Goal: Ask a question

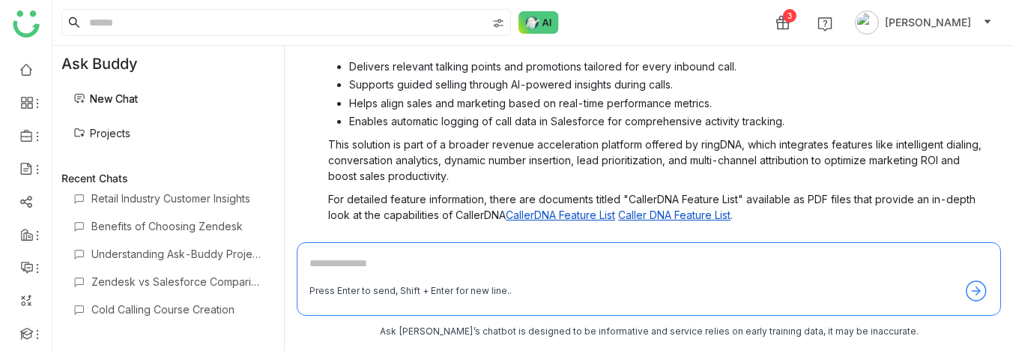
scroll to position [318, 0]
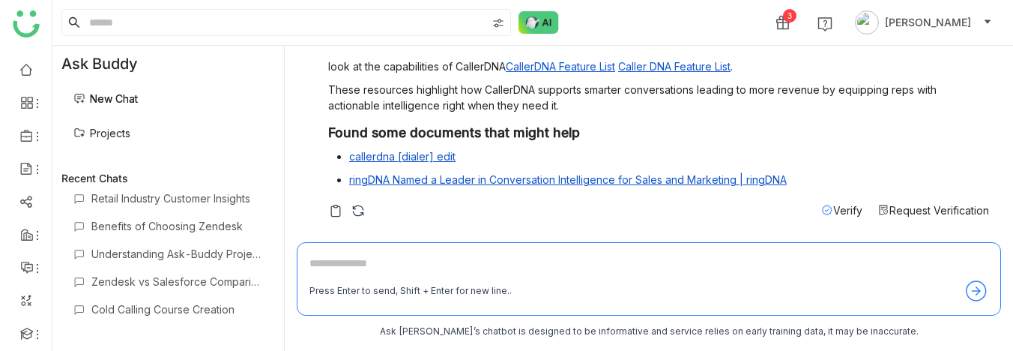
click at [354, 271] on textarea at bounding box center [648, 267] width 679 height 24
click at [345, 269] on textarea at bounding box center [648, 267] width 679 height 24
type textarea "****"
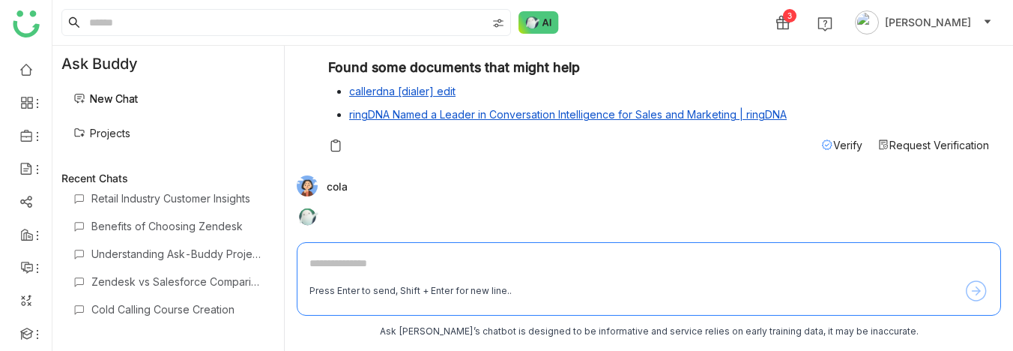
scroll to position [394, 0]
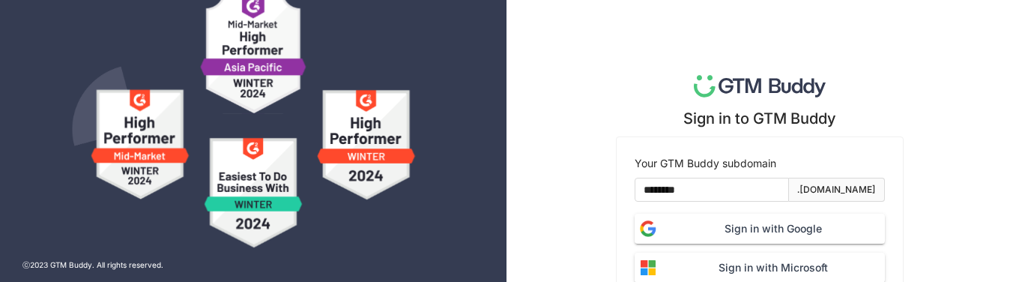
click at [742, 220] on span "Sign in with Google" at bounding box center [773, 228] width 223 height 16
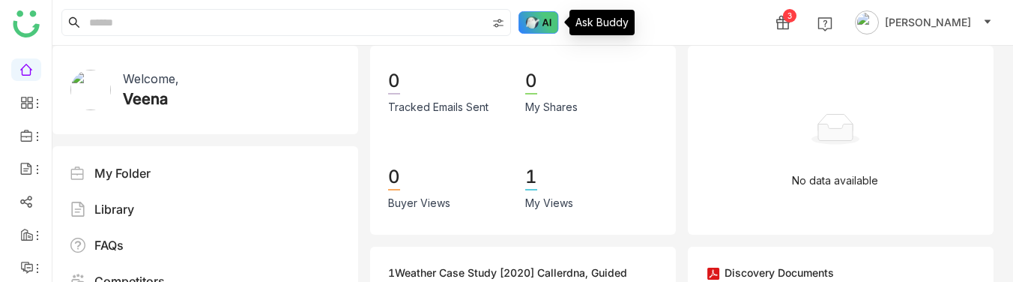
click at [538, 28] on img at bounding box center [539, 22] width 40 height 22
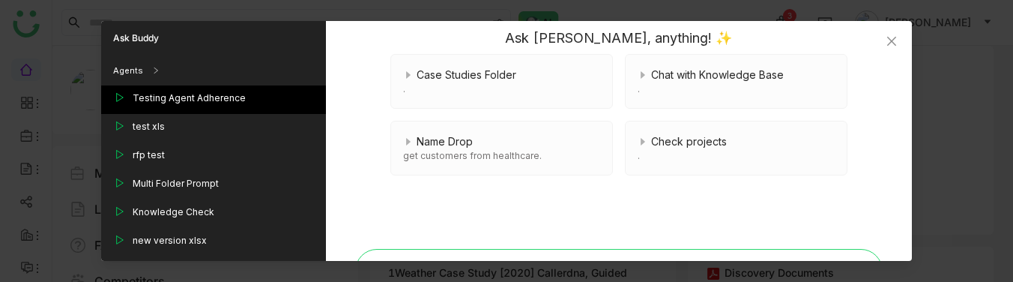
scroll to position [184, 0]
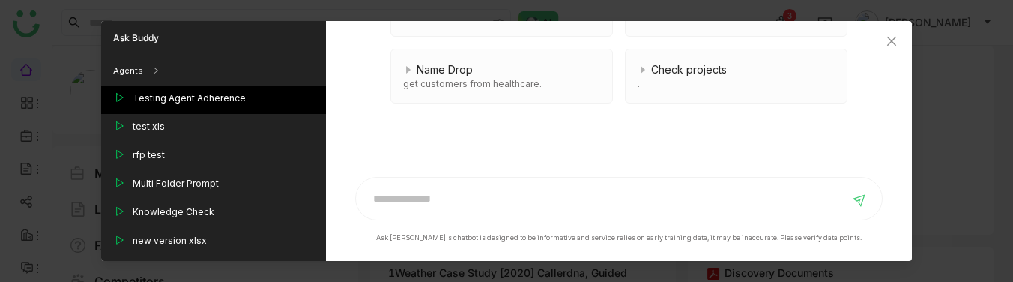
click at [196, 101] on div "Testing Agent Adherence" at bounding box center [189, 97] width 113 height 13
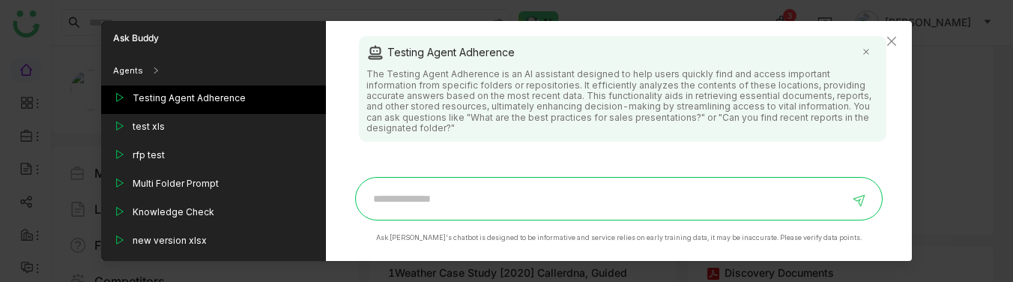
scroll to position [0, 0]
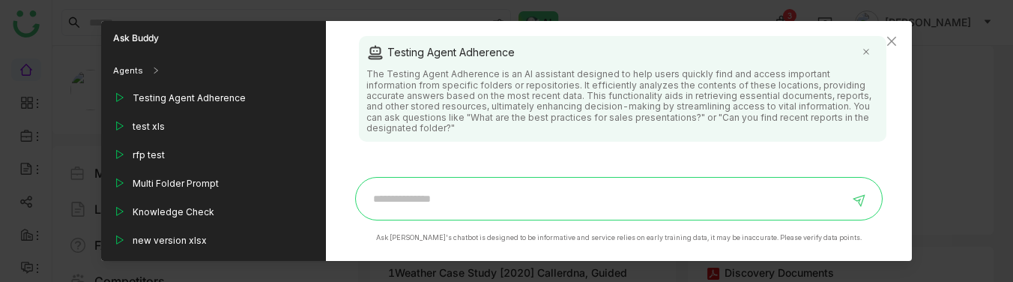
click at [426, 204] on input at bounding box center [607, 199] width 485 height 24
type input "****"
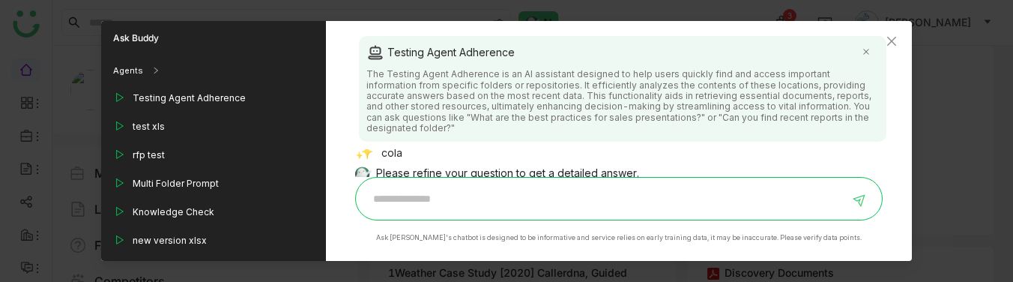
scroll to position [36, 0]
